Goal: Information Seeking & Learning: Compare options

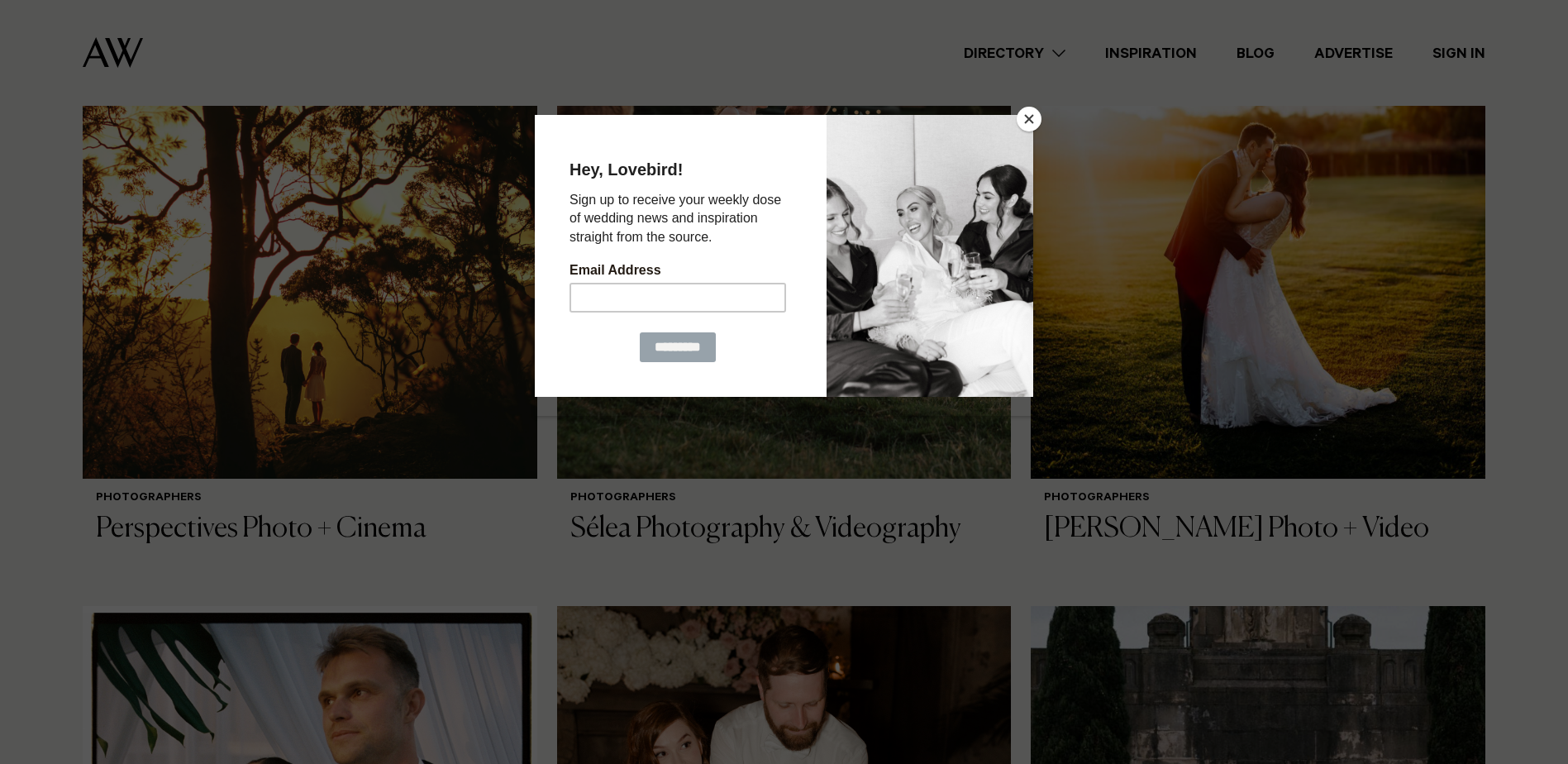
scroll to position [1488, 0]
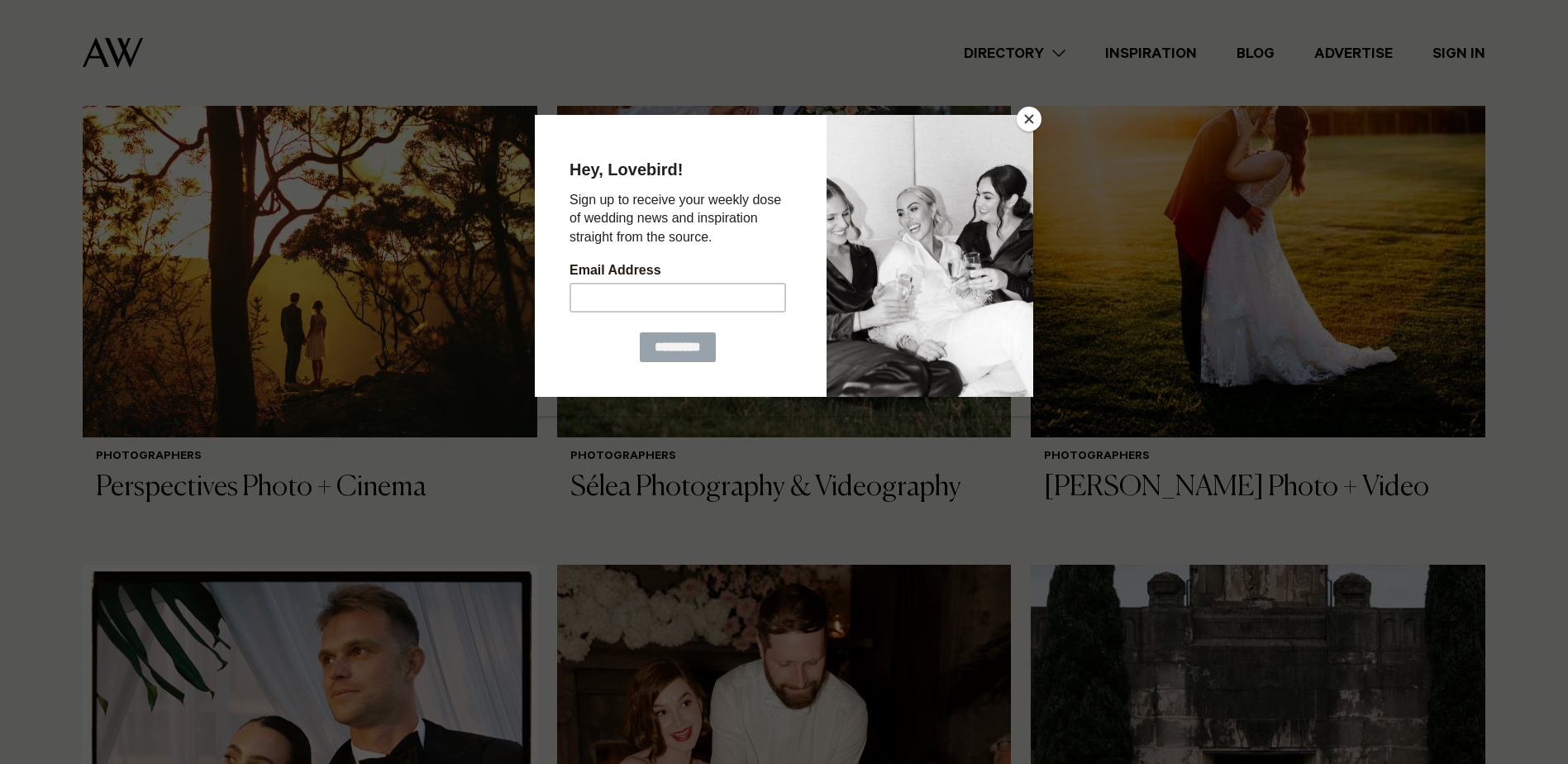
click at [1019, 120] on button "Close" at bounding box center [1029, 119] width 25 height 25
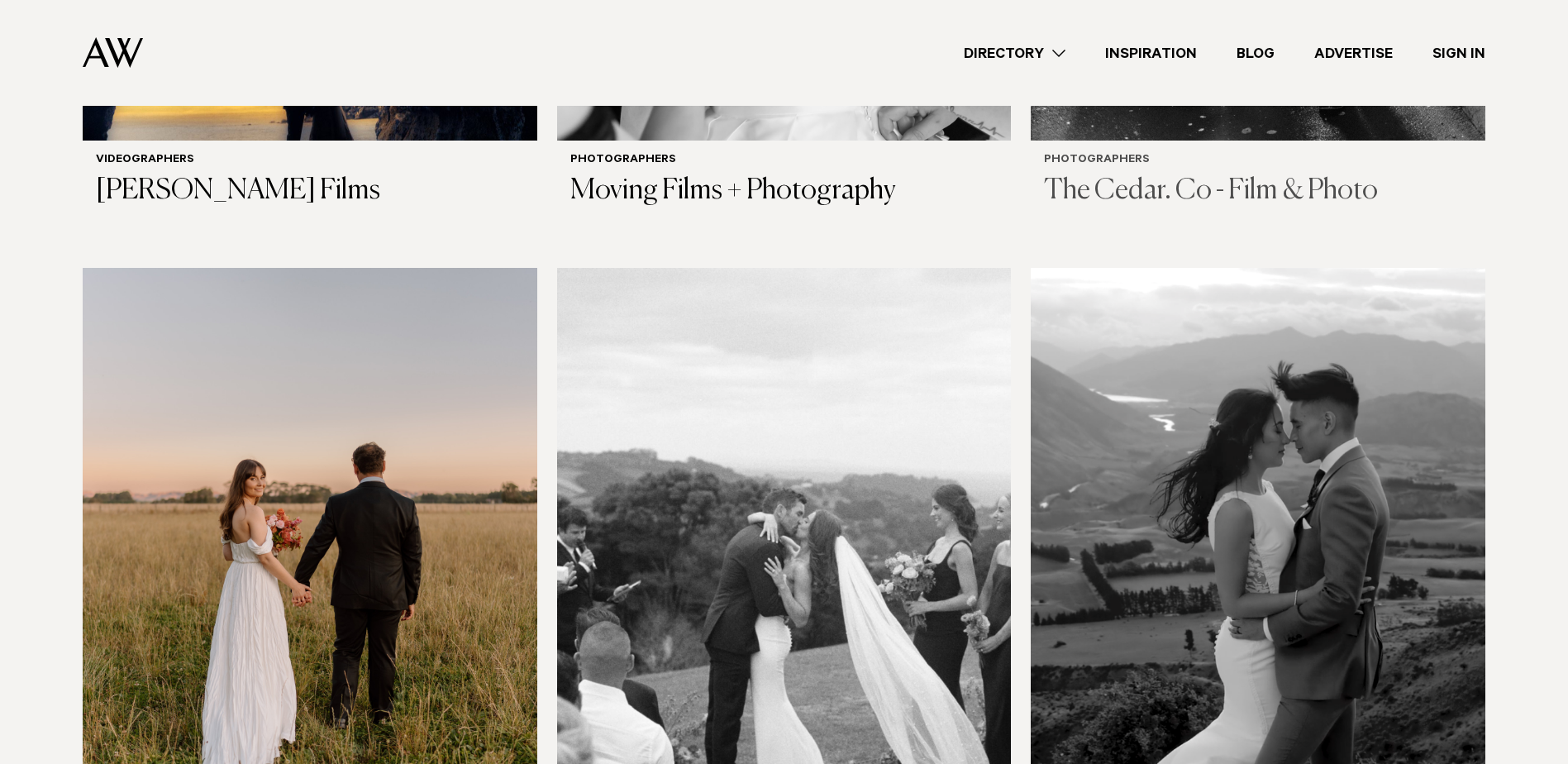
scroll to position [3171, 0]
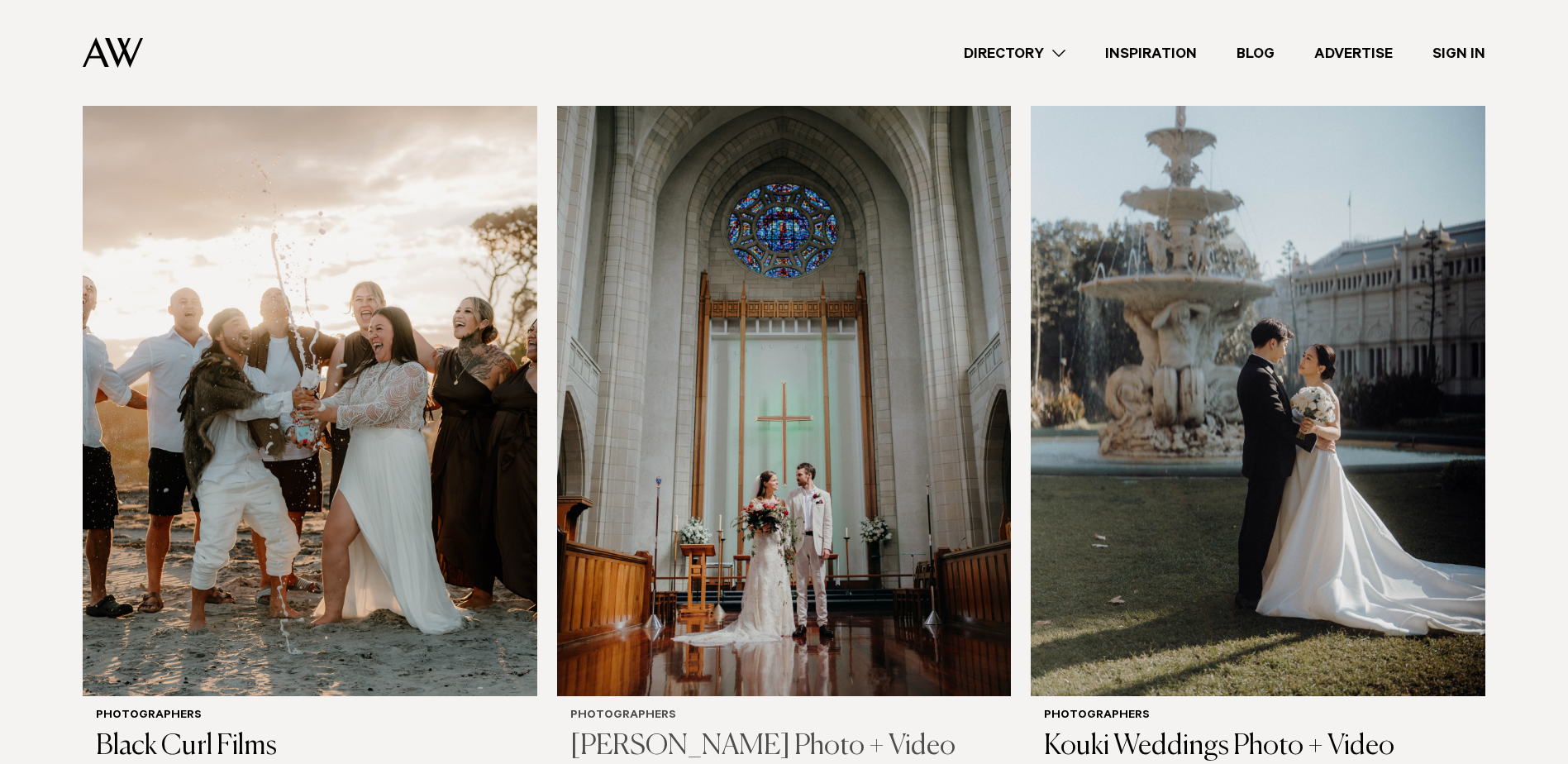
scroll to position [709, 0]
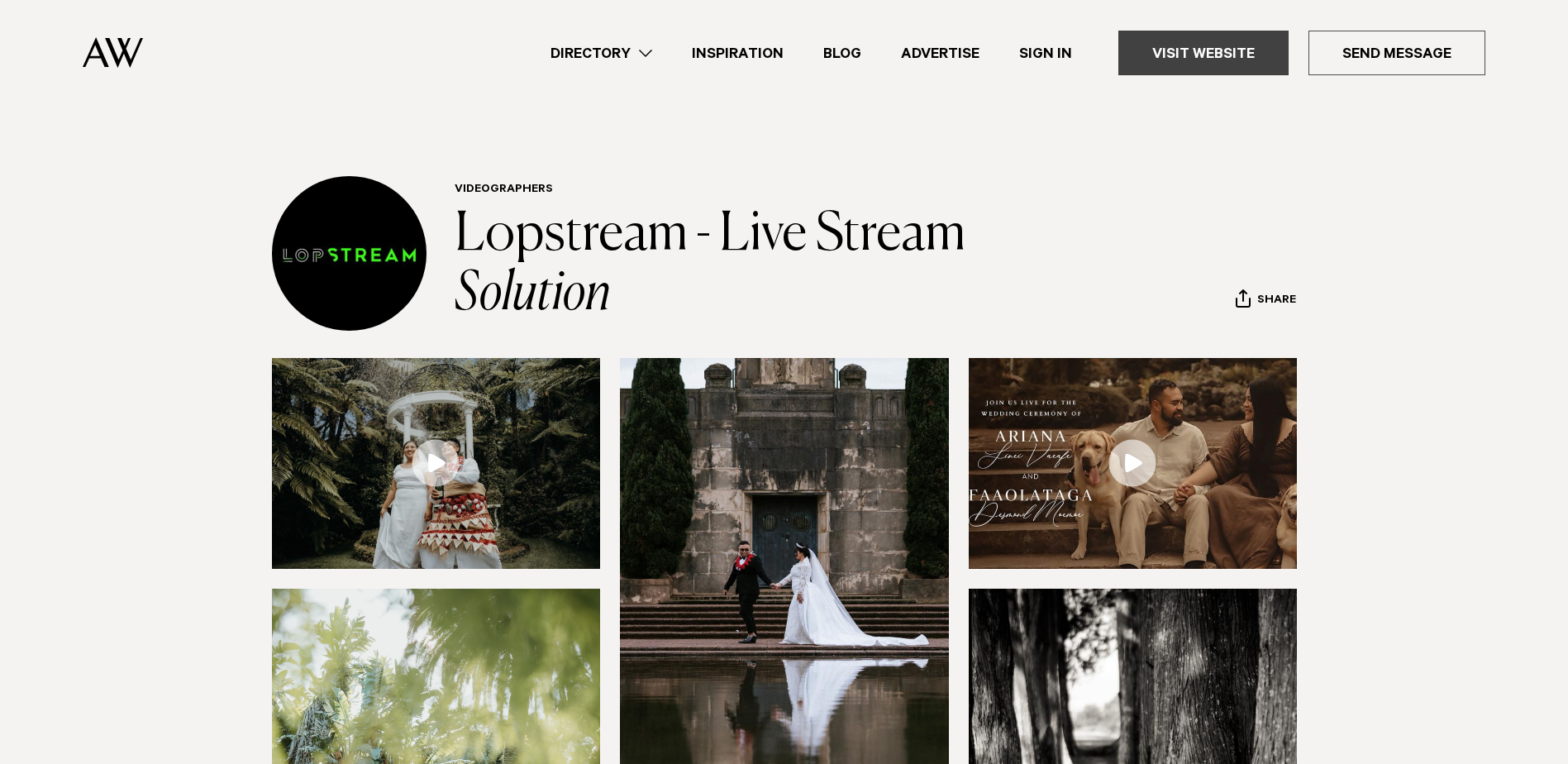
click at [1191, 64] on link "Visit Website" at bounding box center [1203, 53] width 171 height 45
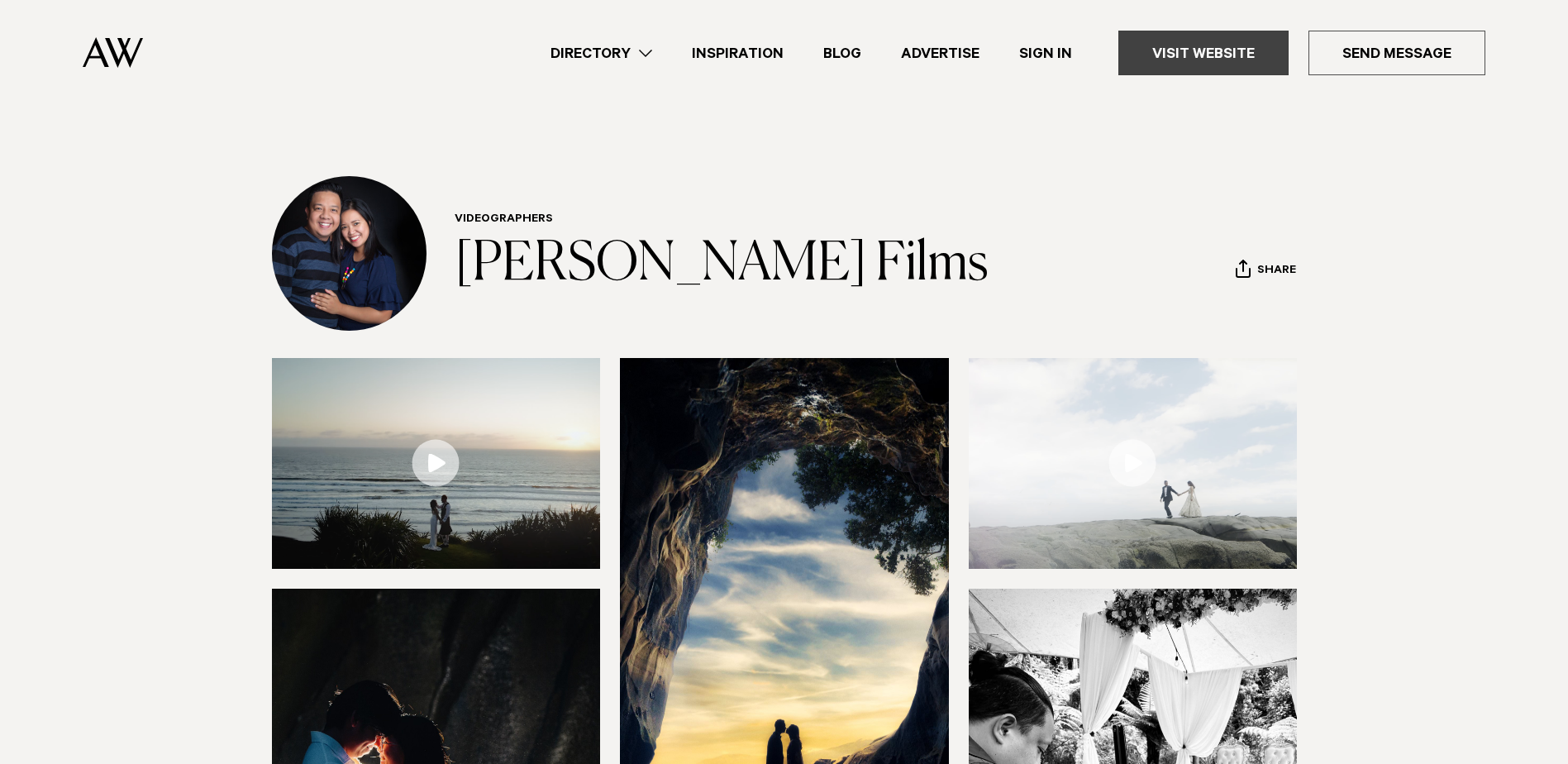
click at [1225, 40] on link "Visit Website" at bounding box center [1203, 53] width 171 height 45
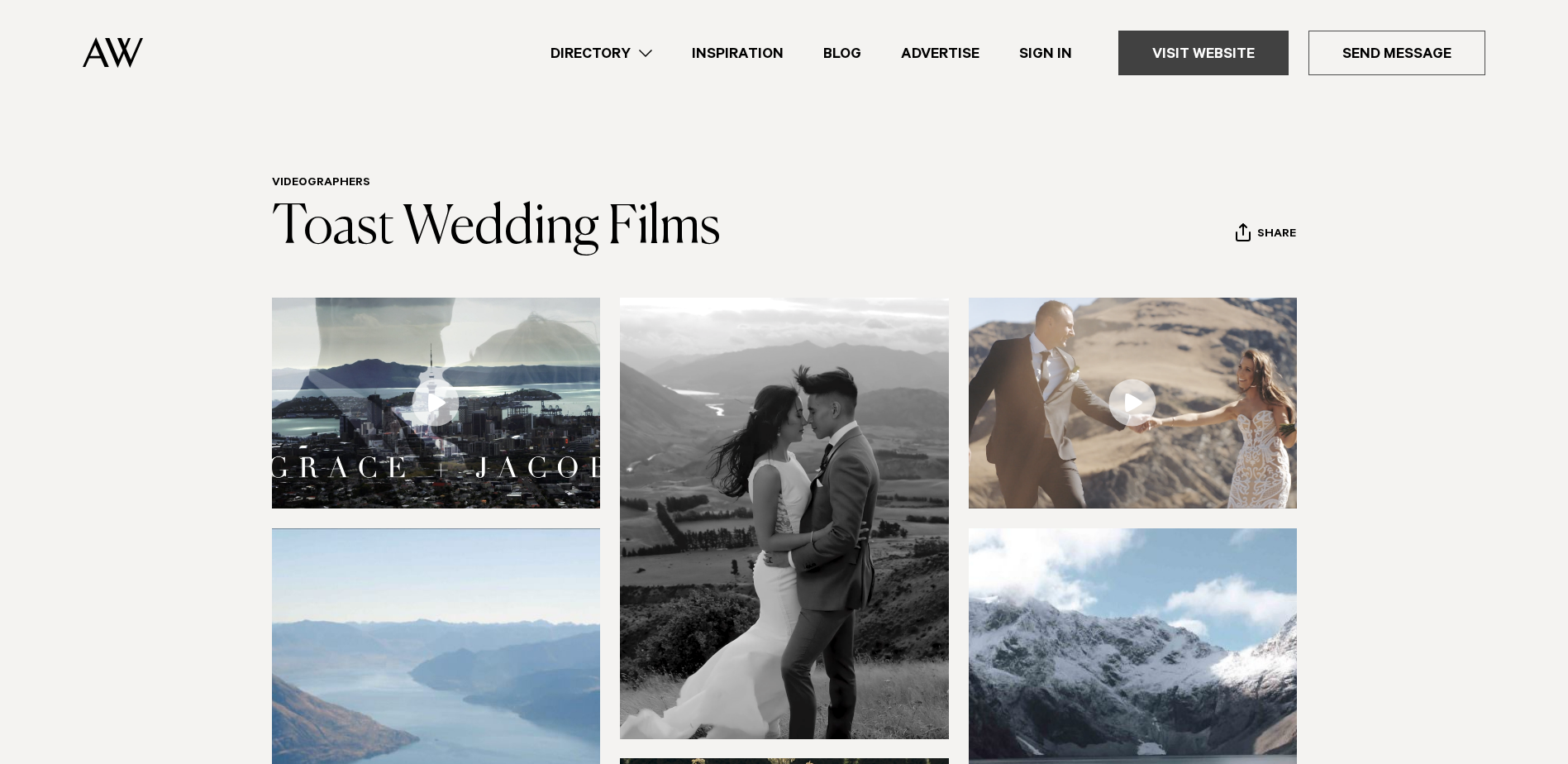
click at [1207, 47] on link "Visit Website" at bounding box center [1203, 53] width 171 height 45
